Goal: Task Accomplishment & Management: Manage account settings

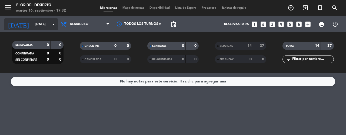
click at [40, 22] on input "[DATE]" at bounding box center [54, 24] width 43 height 9
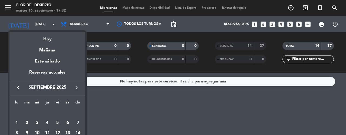
click at [94, 28] on div at bounding box center [173, 67] width 346 height 135
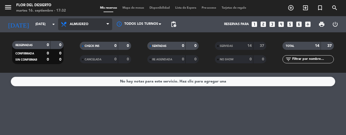
click at [91, 24] on span "Almuerzo" at bounding box center [85, 24] width 54 height 12
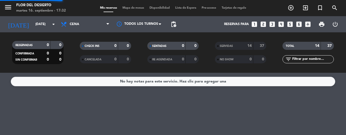
click at [88, 61] on div "menu FLOR DEL DESIERTO [DATE] 16. septiembre - 17:32 Mis reservas Mapa de mesas…" at bounding box center [173, 36] width 346 height 73
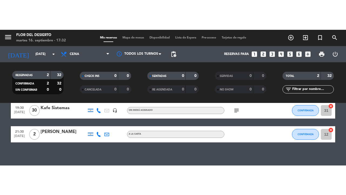
scroll to position [29, 0]
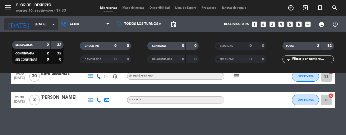
click at [33, 25] on input "[DATE]" at bounding box center [54, 24] width 43 height 9
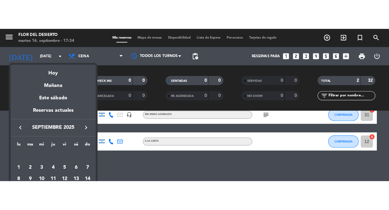
scroll to position [0, 0]
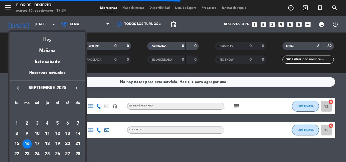
click at [15, 135] on div "15" at bounding box center [16, 143] width 9 height 9
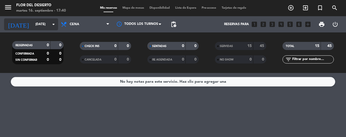
click at [53, 23] on icon "arrow_drop_down" at bounding box center [53, 24] width 6 height 6
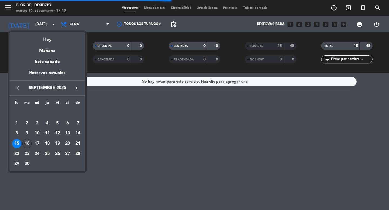
click at [29, 135] on div "16" at bounding box center [26, 143] width 9 height 9
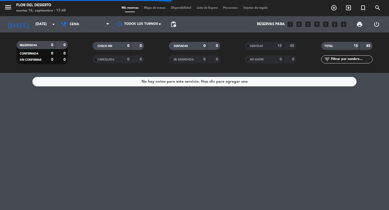
type input "[DATE]"
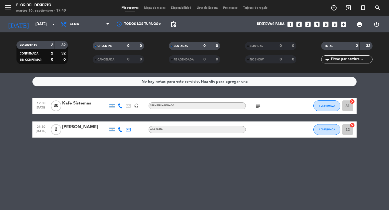
click at [156, 6] on span "Mapa de mesas" at bounding box center [154, 7] width 27 height 3
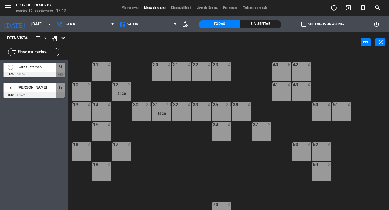
click at [166, 78] on div "20 4" at bounding box center [161, 71] width 19 height 19
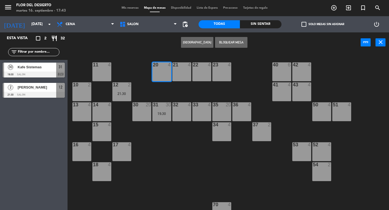
click at [205, 44] on button "[GEOGRAPHIC_DATA]" at bounding box center [197, 42] width 32 height 11
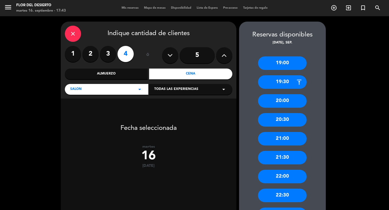
click at [269, 135] on div "21:00" at bounding box center [282, 139] width 49 height 14
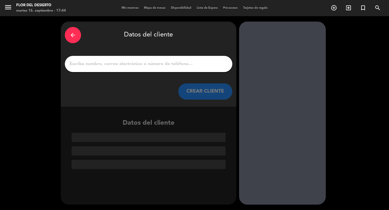
click at [180, 64] on input "1" at bounding box center [148, 64] width 159 height 8
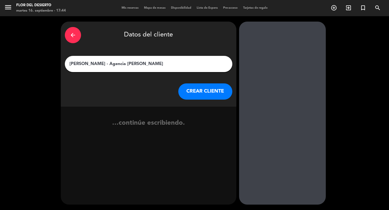
type input "[PERSON_NAME] - Agencia [PERSON_NAME]"
click at [207, 92] on button "CREAR CLIENTE" at bounding box center [205, 92] width 54 height 16
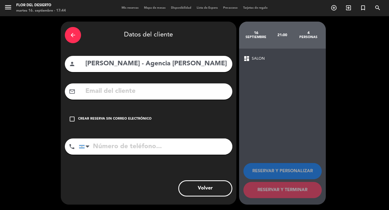
click at [72, 119] on icon "check_box_outline_blank" at bounding box center [72, 119] width 6 height 6
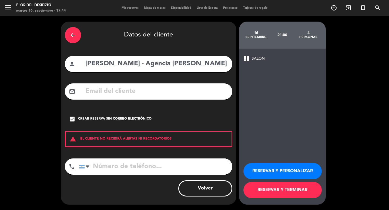
click at [108, 135] on input "tel" at bounding box center [155, 167] width 153 height 16
type input "[PHONE_NUMBER]"
click at [249, 135] on button "RESERVAR Y PERSONALIZAR" at bounding box center [282, 171] width 78 height 16
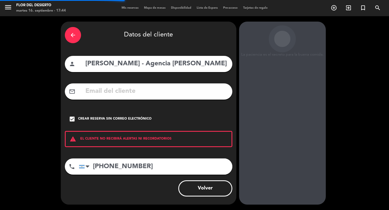
scroll to position [6, 0]
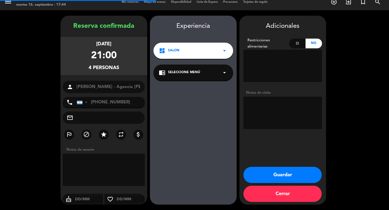
click at [273, 116] on textarea at bounding box center [282, 113] width 79 height 32
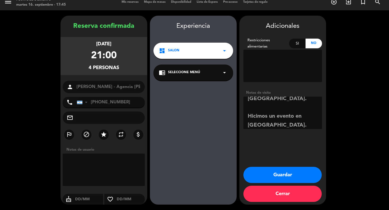
scroll to position [31, 0]
type textarea "Es invitada. Tiene una agencia en [GEOGRAPHIC_DATA]. Hicimos un evento en [GEOG…"
click at [291, 135] on button "Guardar" at bounding box center [282, 175] width 78 height 16
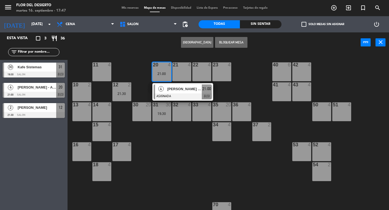
click at [43, 90] on span "[PERSON_NAME] - Agencia [PERSON_NAME]" at bounding box center [37, 88] width 39 height 6
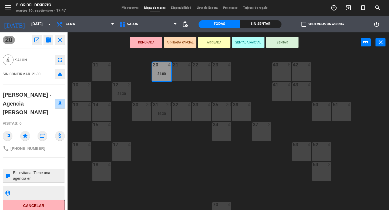
click at [131, 8] on span "Mis reservas" at bounding box center [130, 7] width 22 height 3
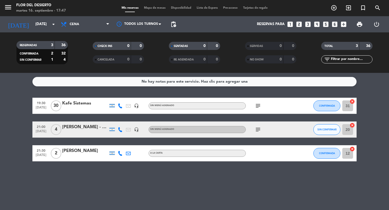
click at [91, 123] on div "21:00 [DATE] 4 [PERSON_NAME] - Agencia [PERSON_NAME] headset_mic Sin menú asign…" at bounding box center [194, 130] width 324 height 16
click at [91, 129] on div "[PERSON_NAME] - Agencia [PERSON_NAME]" at bounding box center [85, 127] width 46 height 7
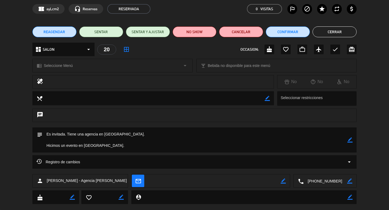
scroll to position [32, 0]
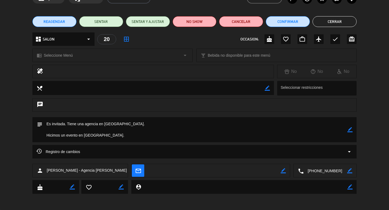
click at [346, 131] on icon "border_color" at bounding box center [350, 129] width 5 height 5
click at [324, 135] on textarea at bounding box center [194, 129] width 305 height 25
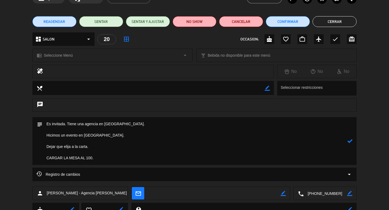
click at [346, 135] on icon at bounding box center [350, 141] width 5 height 5
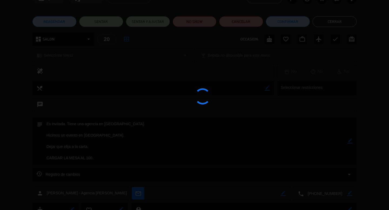
type textarea "Es invitada. Tiene una agencia en [GEOGRAPHIC_DATA]. Hicimos un evento en [GEOG…"
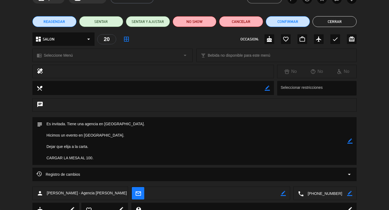
click at [327, 22] on button "Cerrar" at bounding box center [335, 21] width 44 height 11
